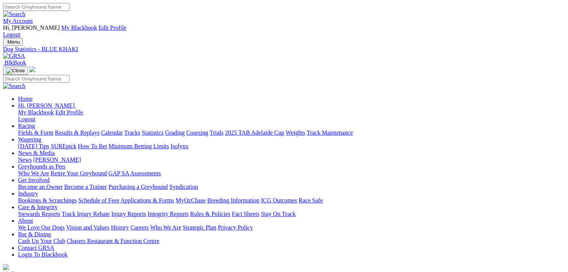
click at [31, 129] on link "Fields & Form" at bounding box center [35, 132] width 35 height 6
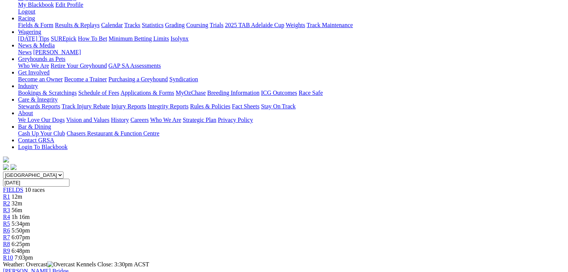
scroll to position [113, 0]
